Goal: Task Accomplishment & Management: Manage account settings

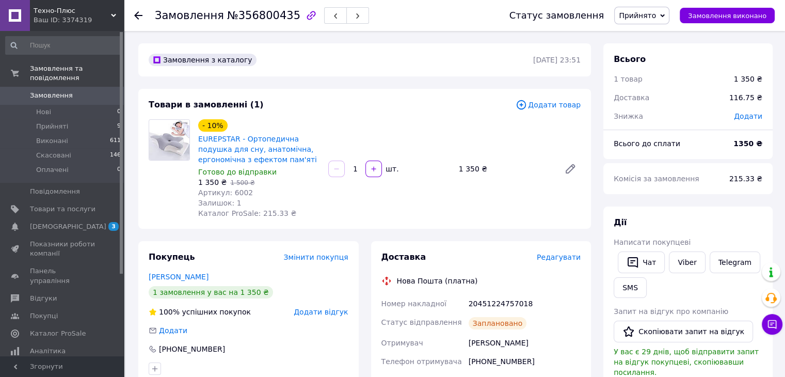
click at [81, 91] on span "Замовлення" at bounding box center [63, 95] width 66 height 9
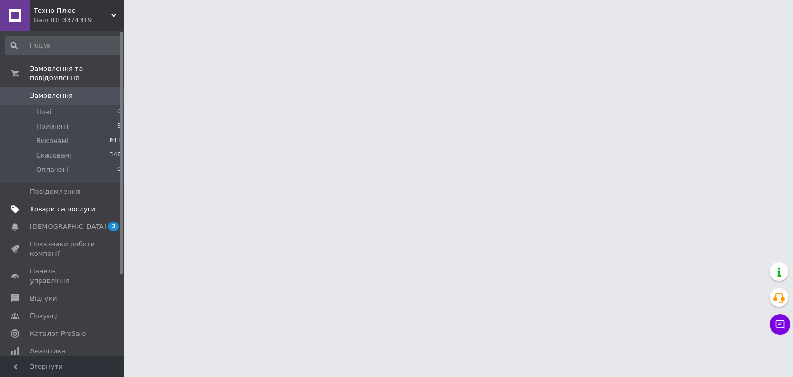
click at [85, 204] on span "Товари та послуги" at bounding box center [63, 208] width 66 height 9
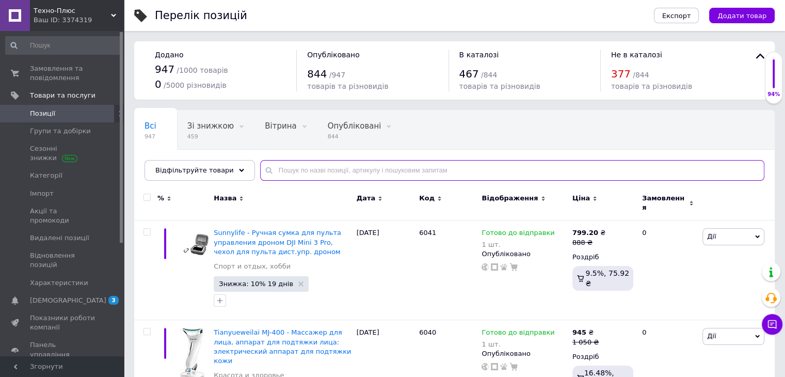
click at [326, 166] on input "text" at bounding box center [512, 170] width 504 height 21
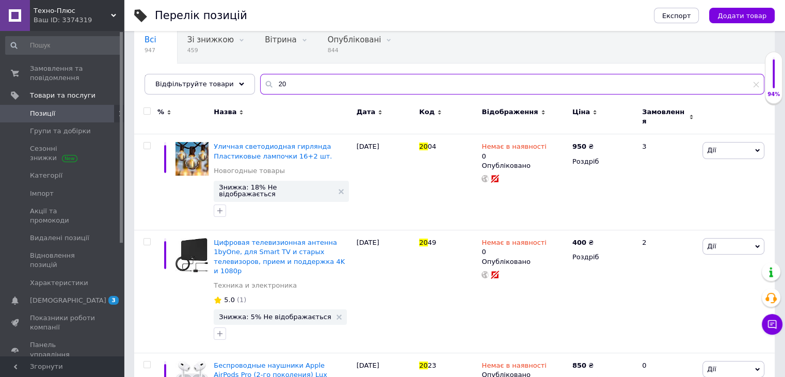
scroll to position [17, 0]
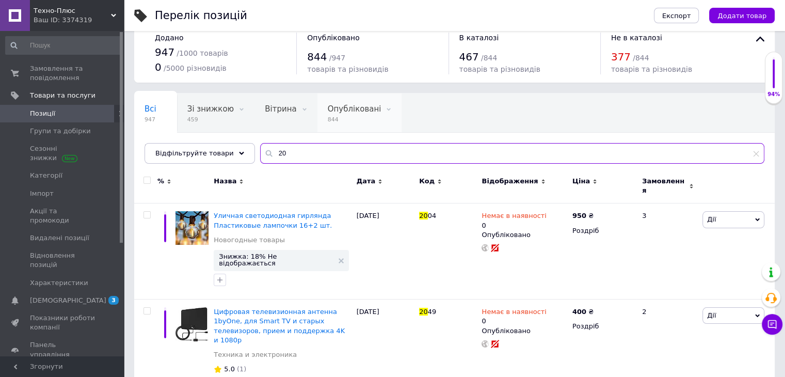
type input "20"
click at [318, 123] on div "Опубліковані 844" at bounding box center [359, 112] width 85 height 39
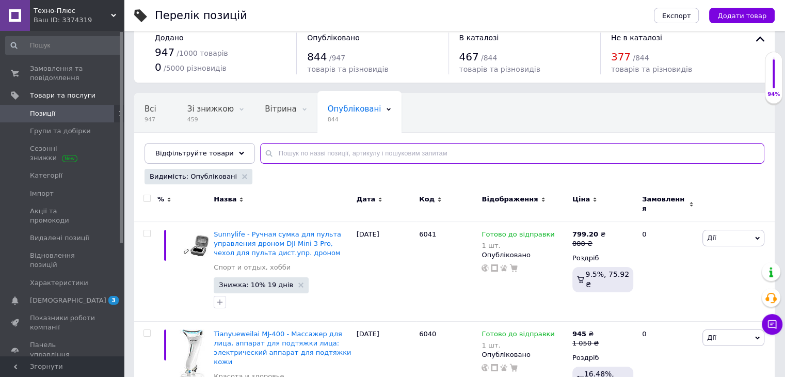
click at [314, 149] on input "text" at bounding box center [512, 153] width 504 height 21
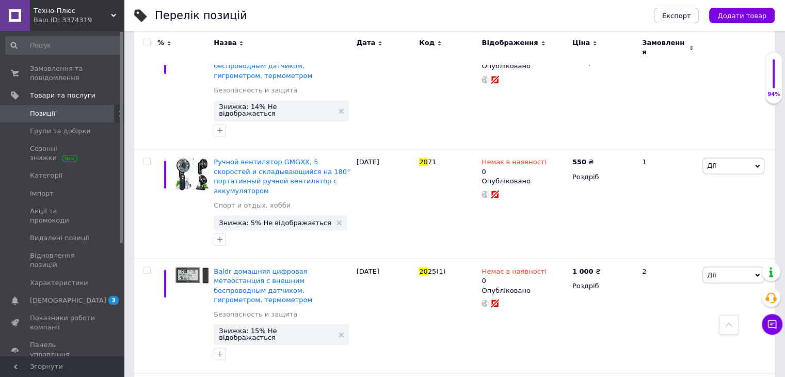
scroll to position [1850, 0]
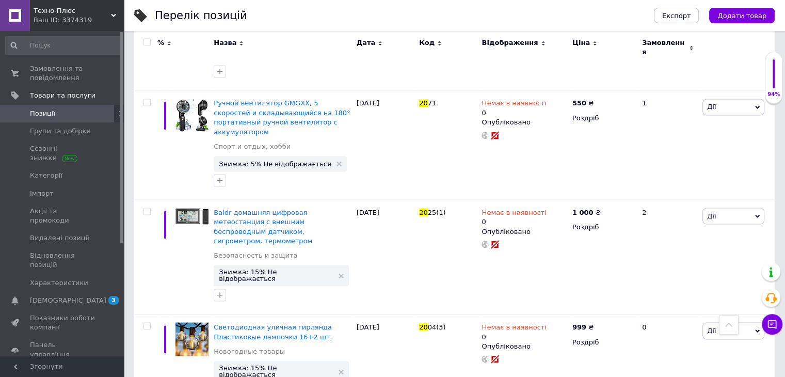
type input "20"
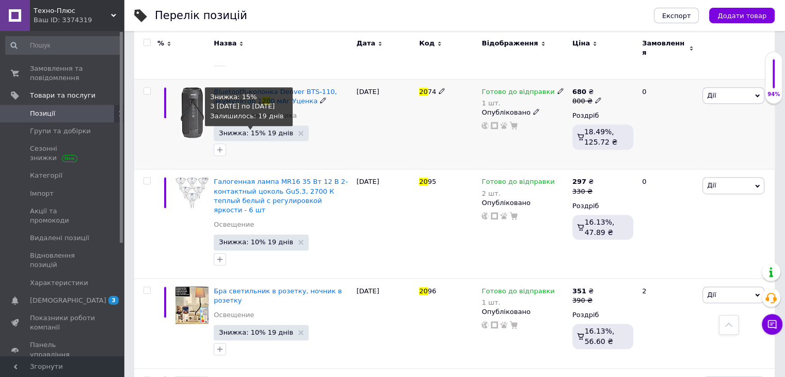
scroll to position [631, 0]
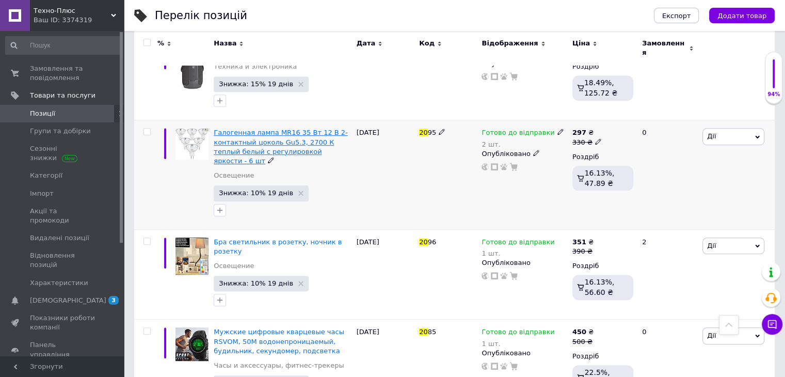
click at [262, 129] on span "Галогенная лампа MR16 35 Вт 12 В 2-контактный цоколь Gu5.3, 2700 К теплый белый…" at bounding box center [281, 147] width 134 height 36
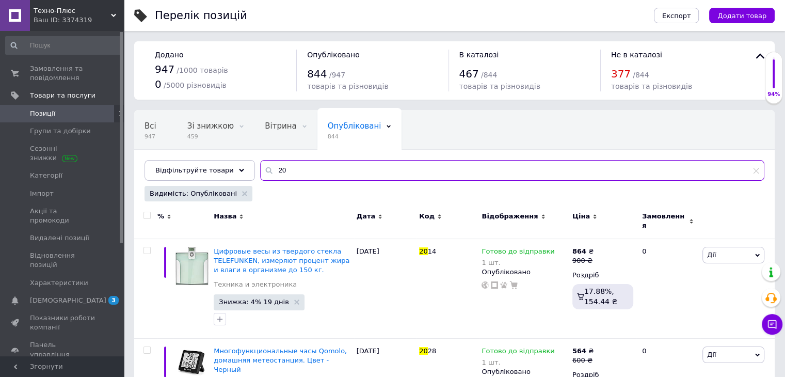
click at [293, 171] on input "20" at bounding box center [512, 170] width 504 height 21
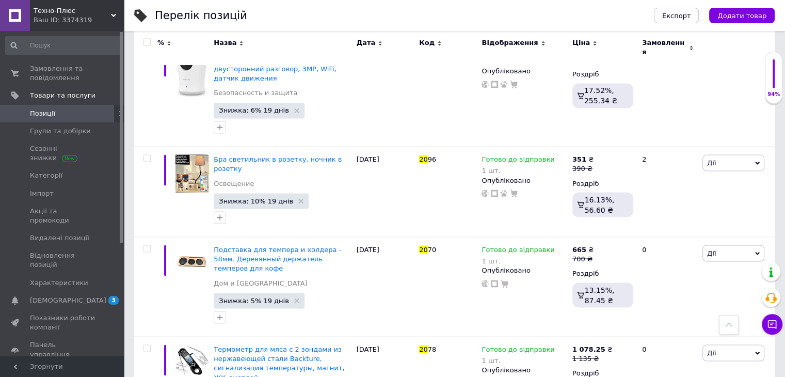
scroll to position [1833, 0]
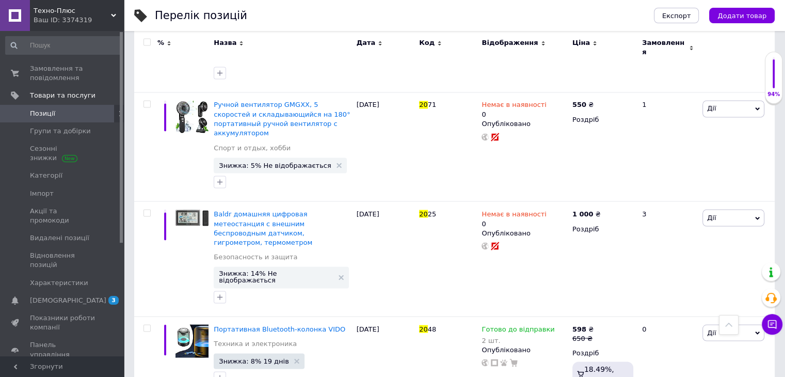
scroll to position [1828, 0]
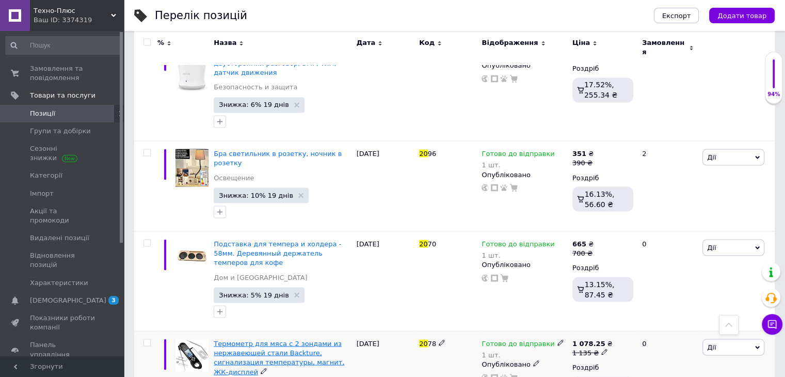
click at [283, 339] on span "Термометр для мяса с 2 зондами из нержавеющей стали Backture, сигнализация темп…" at bounding box center [279, 357] width 131 height 36
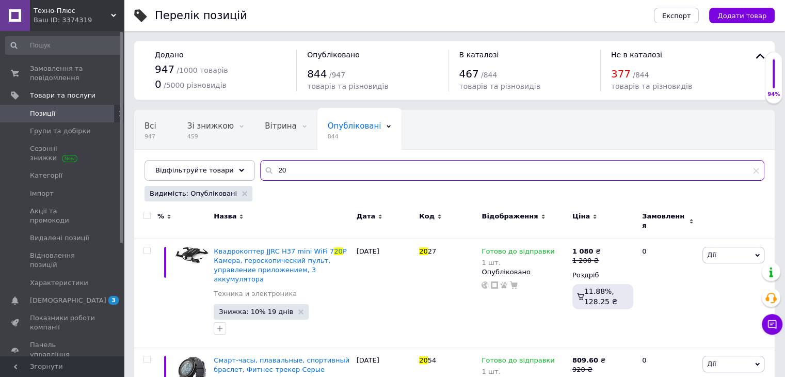
click at [437, 179] on input "20" at bounding box center [512, 170] width 504 height 21
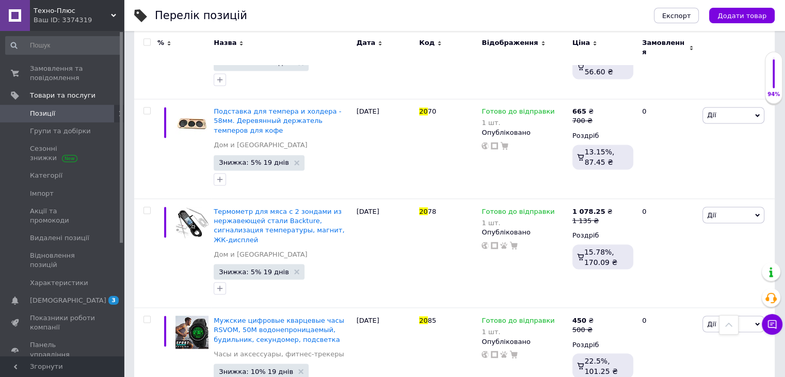
scroll to position [1833, 0]
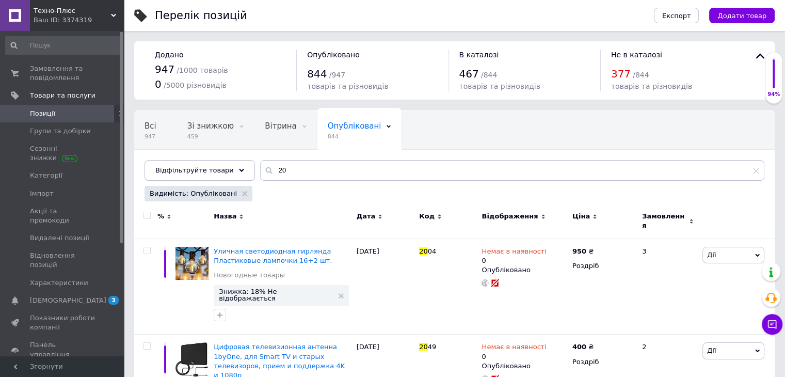
click at [213, 173] on span "Відфільтруйте товари" at bounding box center [194, 170] width 78 height 8
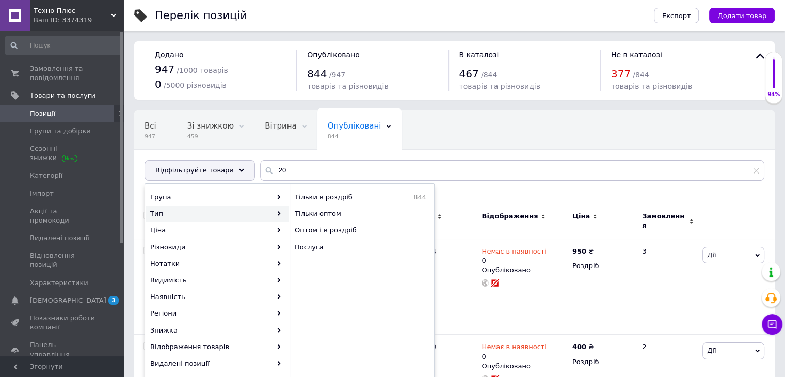
click at [499, 156] on div "Всі 947 Зі знижкою 459 Видалити Редагувати Вітрина 0 Видалити Редагувати Опублі…" at bounding box center [454, 150] width 641 height 85
